Goal: Information Seeking & Learning: Compare options

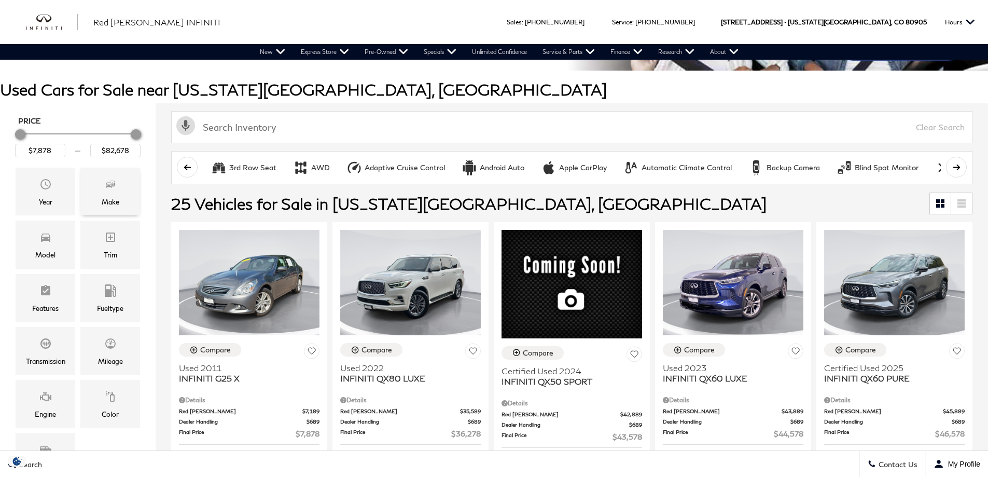
click at [115, 192] on span "Make" at bounding box center [110, 185] width 12 height 21
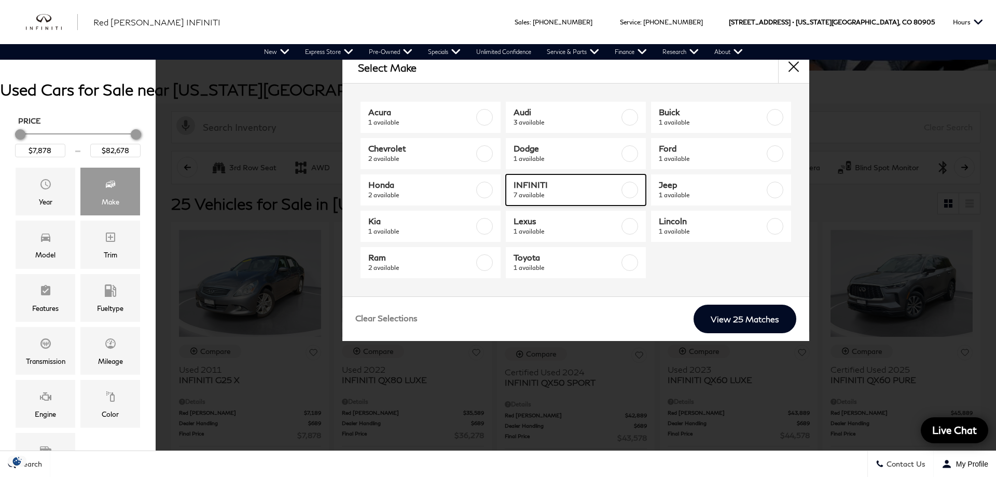
click at [631, 192] on label at bounding box center [629, 189] width 17 height 17
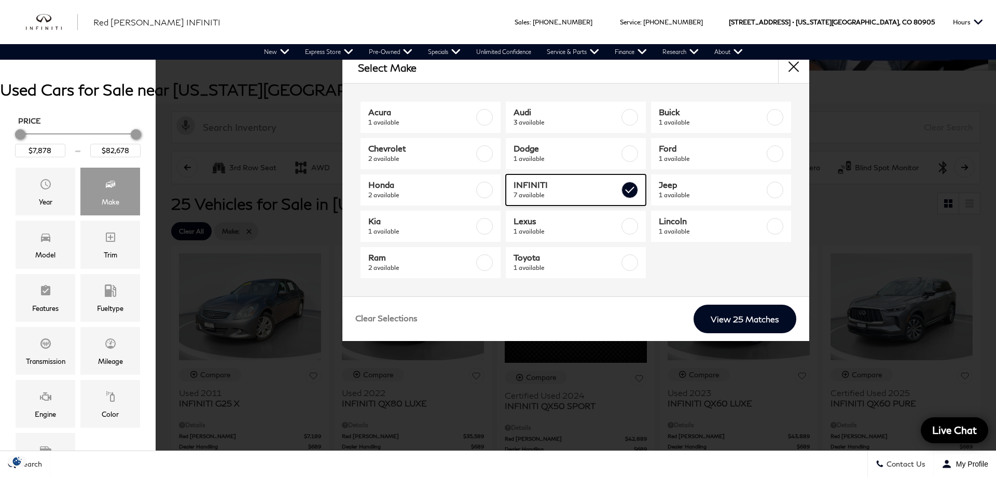
checkbox input "true"
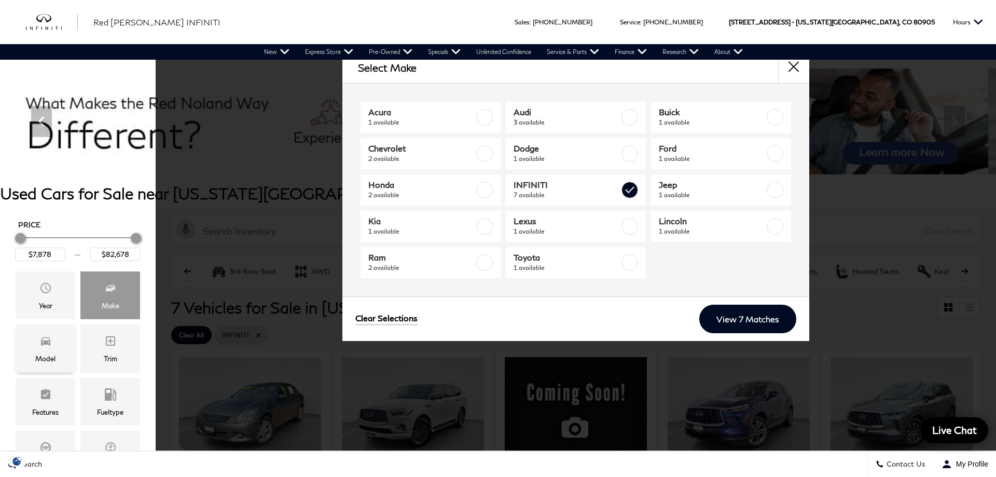
click at [46, 335] on icon "Model" at bounding box center [45, 340] width 12 height 12
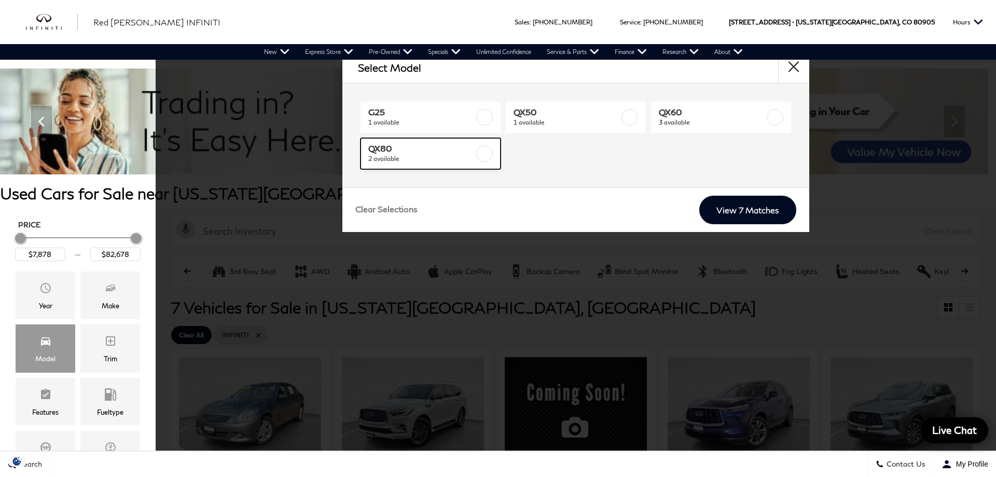
drag, startPoint x: 487, startPoint y: 154, endPoint x: 512, endPoint y: 156, distance: 25.0
click at [487, 153] on label at bounding box center [484, 153] width 17 height 17
type input "$36,278"
checkbox input "true"
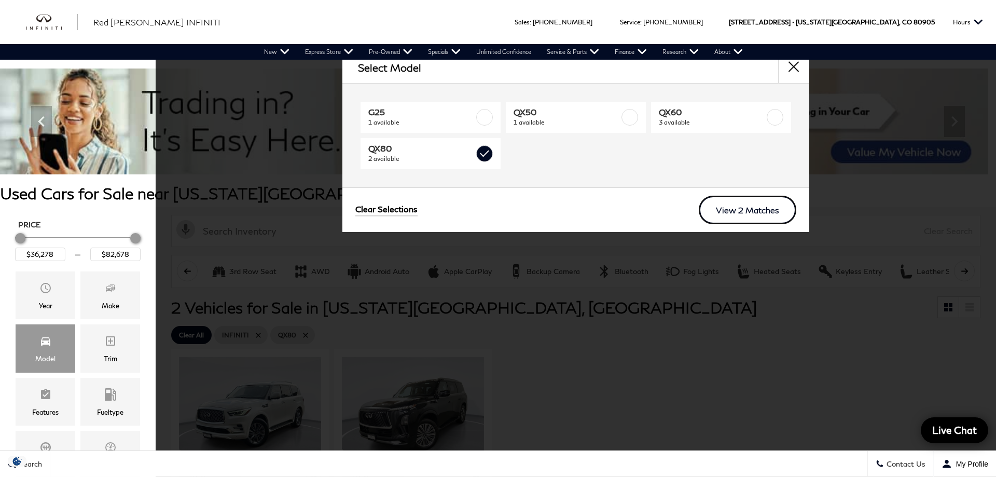
click at [745, 213] on link "View 2 Matches" at bounding box center [746, 209] width 97 height 29
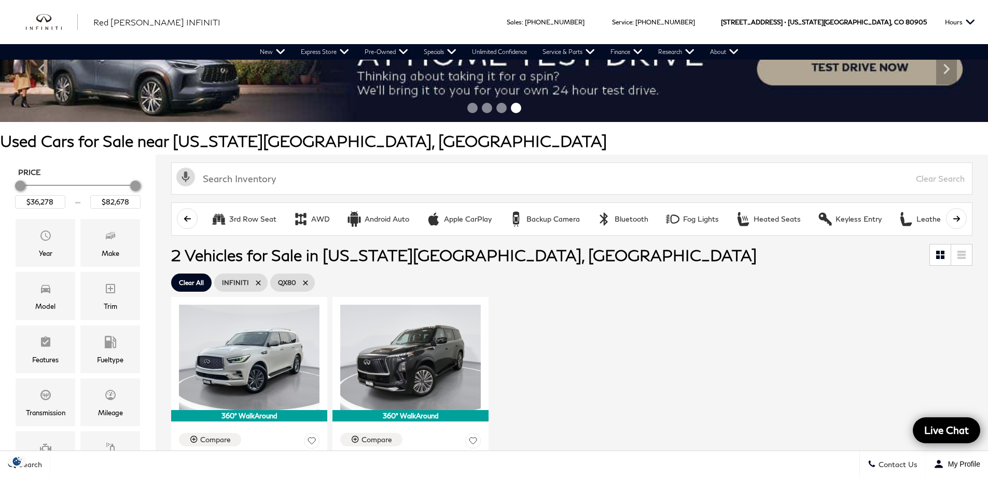
scroll to position [52, 0]
